Goal: Transaction & Acquisition: Purchase product/service

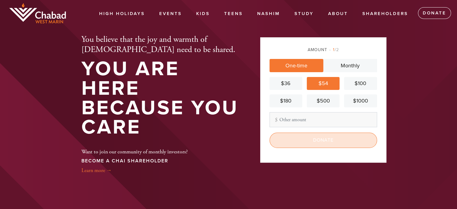
click at [329, 138] on input "Donate" at bounding box center [324, 140] width 108 height 15
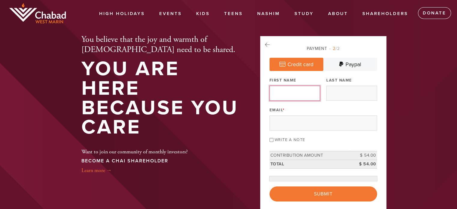
click at [295, 96] on input "First Name" at bounding box center [295, 93] width 50 height 15
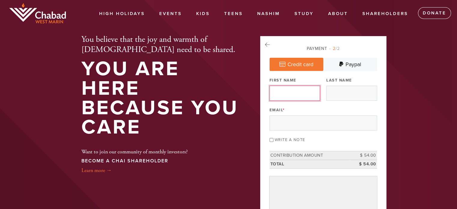
type input "[PERSON_NAME]"
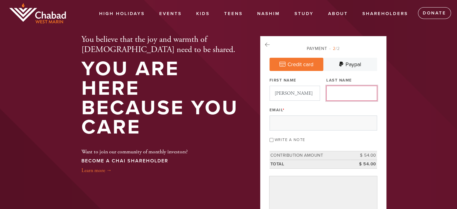
type input "[PERSON_NAME]"
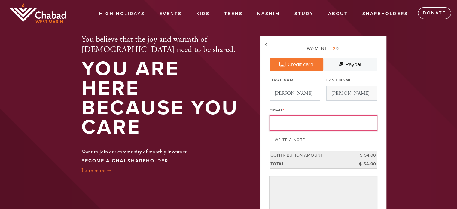
type input "[EMAIL_ADDRESS][PERSON_NAME][DOMAIN_NAME]"
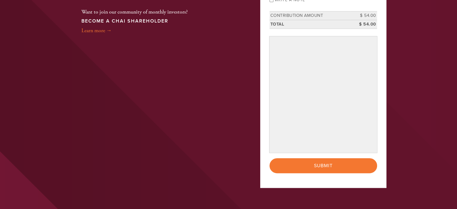
scroll to position [150, 0]
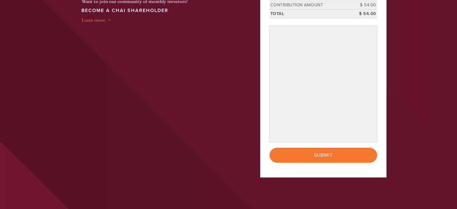
click at [387, 167] on aside "Payment 2 /2 Credit card [GEOGRAPHIC_DATA] Payment Processor Pay Later PayPal S…" at bounding box center [323, 36] width 135 height 301
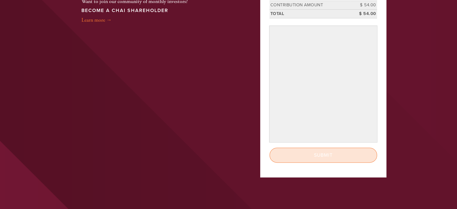
click at [304, 158] on input "Submit" at bounding box center [324, 155] width 108 height 15
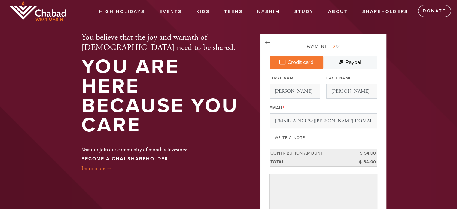
scroll to position [0, 0]
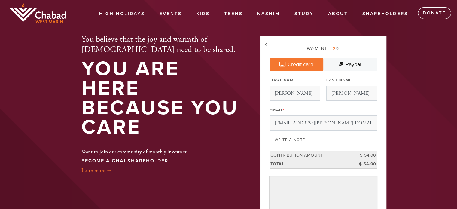
drag, startPoint x: 322, startPoint y: 139, endPoint x: 436, endPoint y: 82, distance: 127.4
click at [445, 81] on header "High Holidays Events Kids JAMS After-School JAMS Summer Camp Teens C-teen Israe…" at bounding box center [228, 186] width 457 height 373
